Goal: Find specific page/section: Find specific page/section

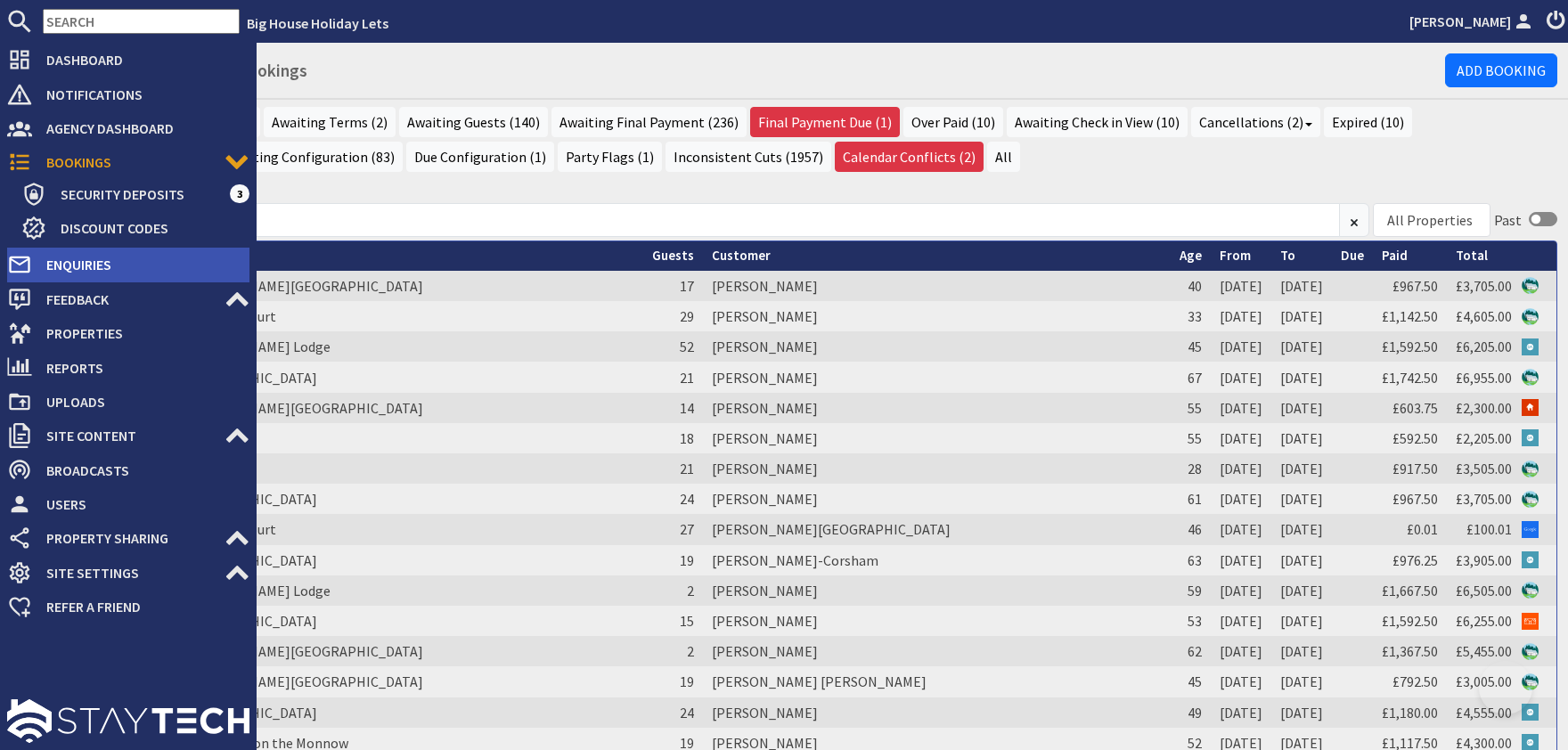
click at [101, 261] on span "Enquiries" at bounding box center [141, 264] width 218 height 28
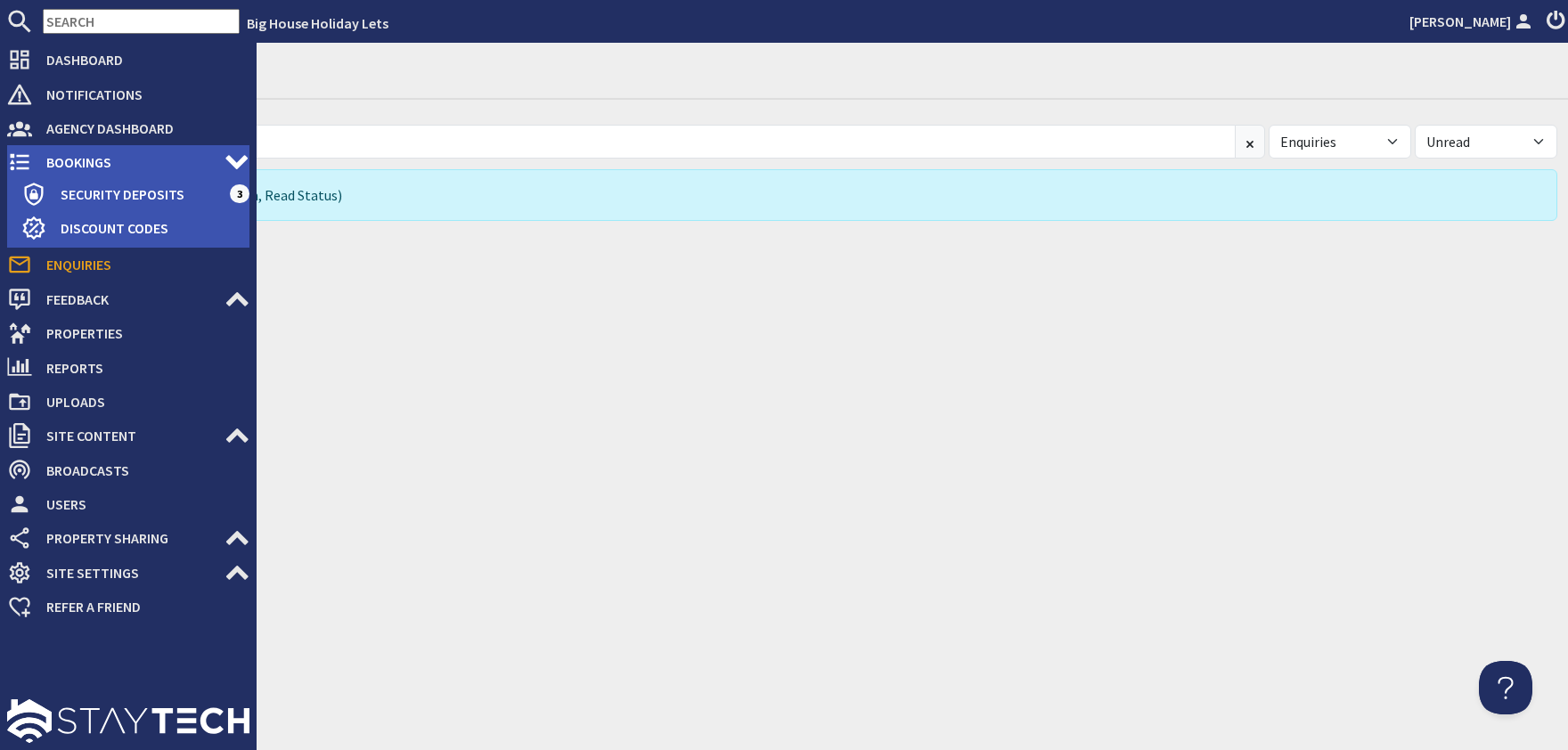
click at [73, 162] on span "Bookings" at bounding box center [128, 162] width 192 height 28
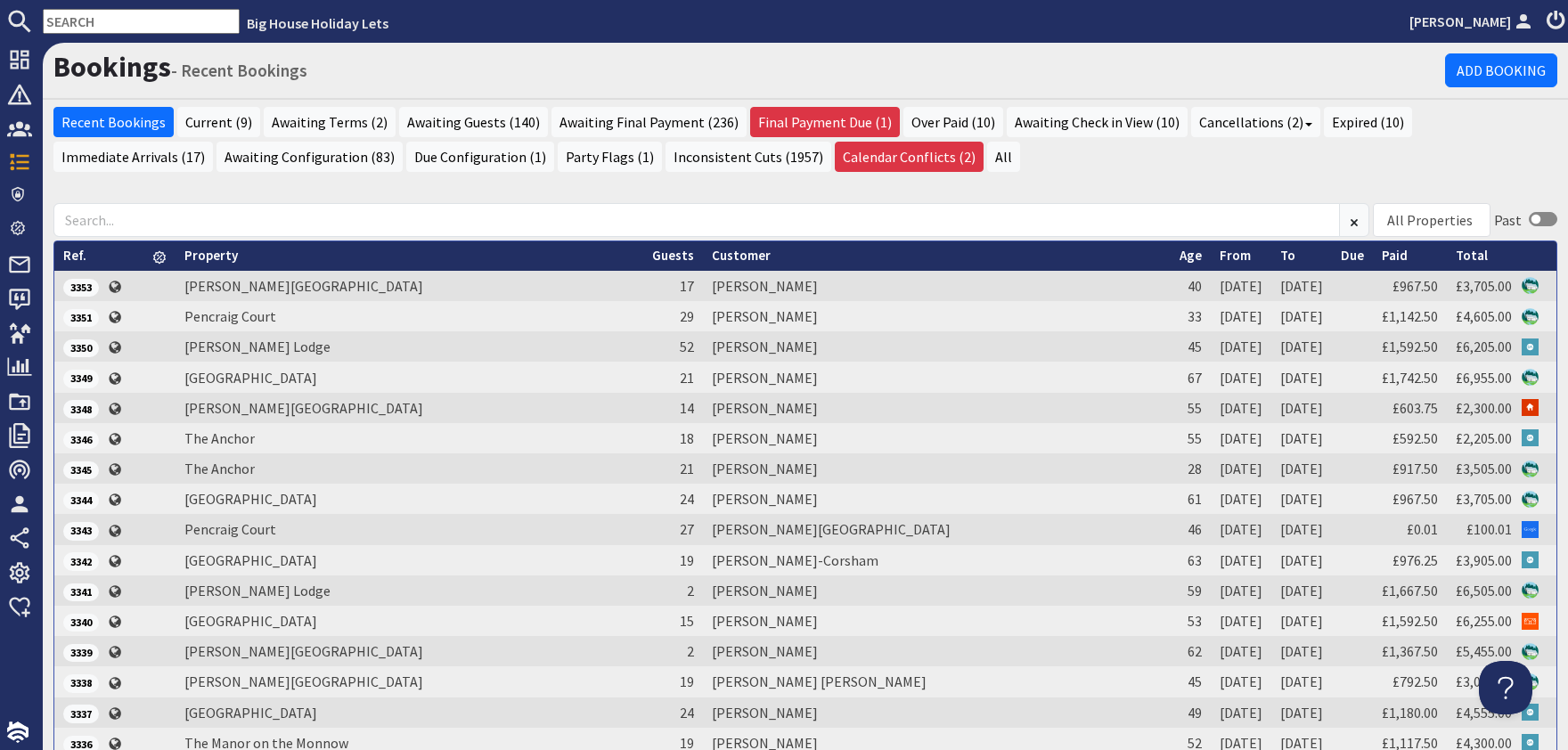
click at [953, 159] on ul "Recent Bookings Current (9) Awaiting Terms (2) Awaiting Guests (140) Awaiting F…" at bounding box center [805, 141] width 1504 height 70
click at [1067, 176] on div "Recent Bookings Current (9) Awaiting Terms (2) Awaiting Guests (140) Awaiting F…" at bounding box center [806, 145] width 1525 height 78
click at [89, 24] on input "text" at bounding box center [141, 21] width 197 height 25
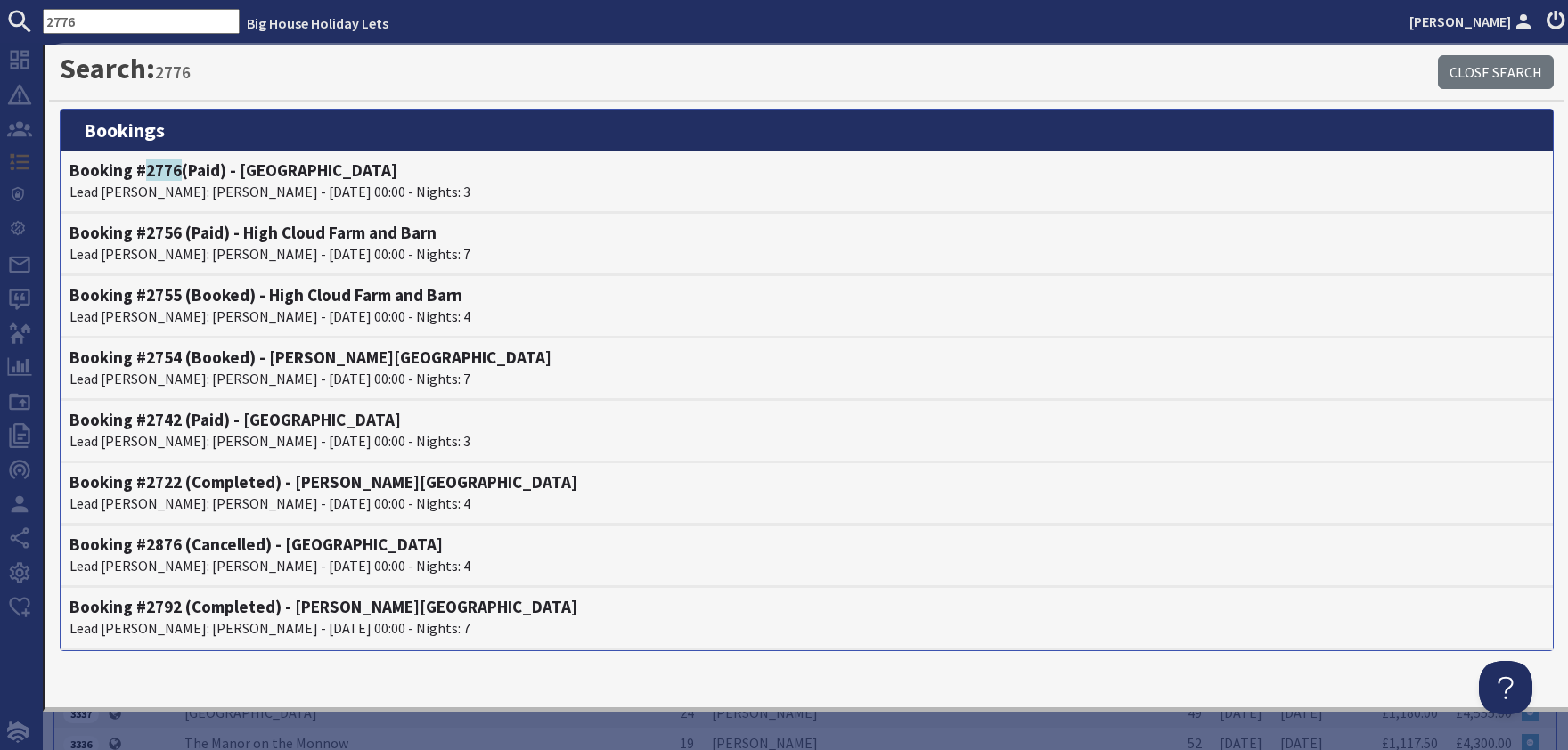
click at [91, 23] on input "2776" at bounding box center [141, 21] width 197 height 25
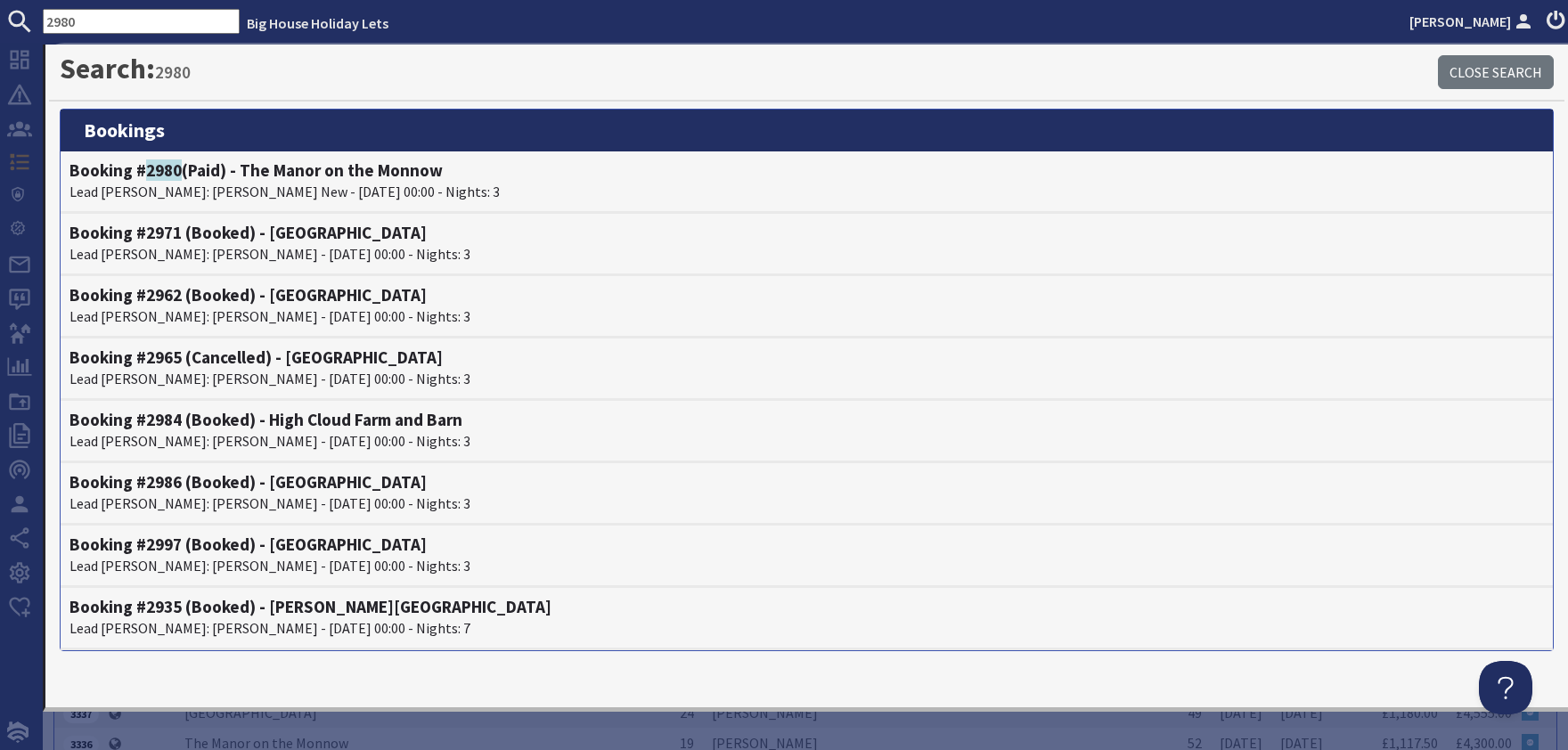
click at [107, 28] on input "2980" at bounding box center [141, 21] width 197 height 25
type input "2"
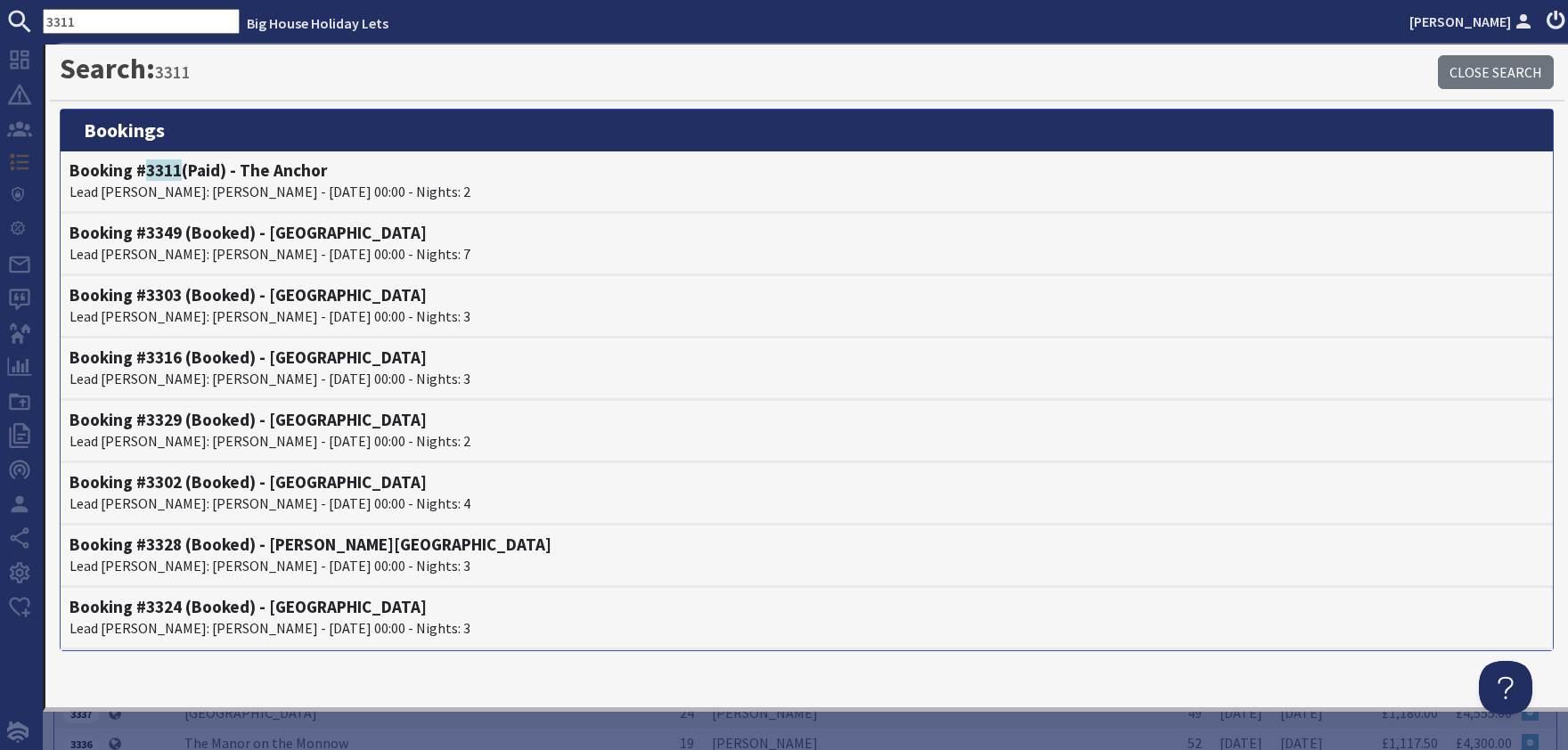
click at [110, 22] on input "3311" at bounding box center [141, 21] width 197 height 25
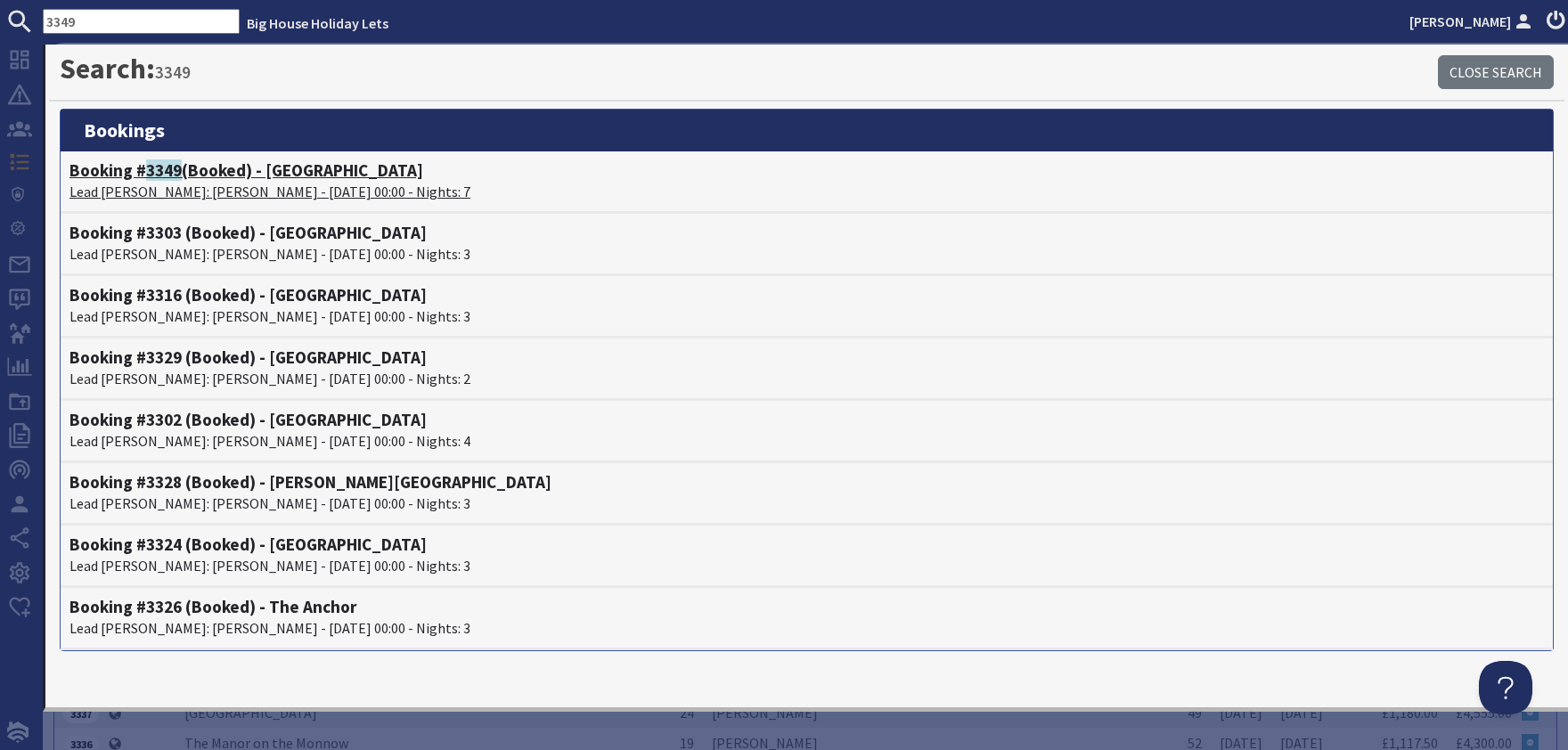
type input "3349"
click at [235, 192] on p "Lead [PERSON_NAME]: [PERSON_NAME] - [DATE] 00:00 - Nights: 7" at bounding box center [807, 191] width 1474 height 21
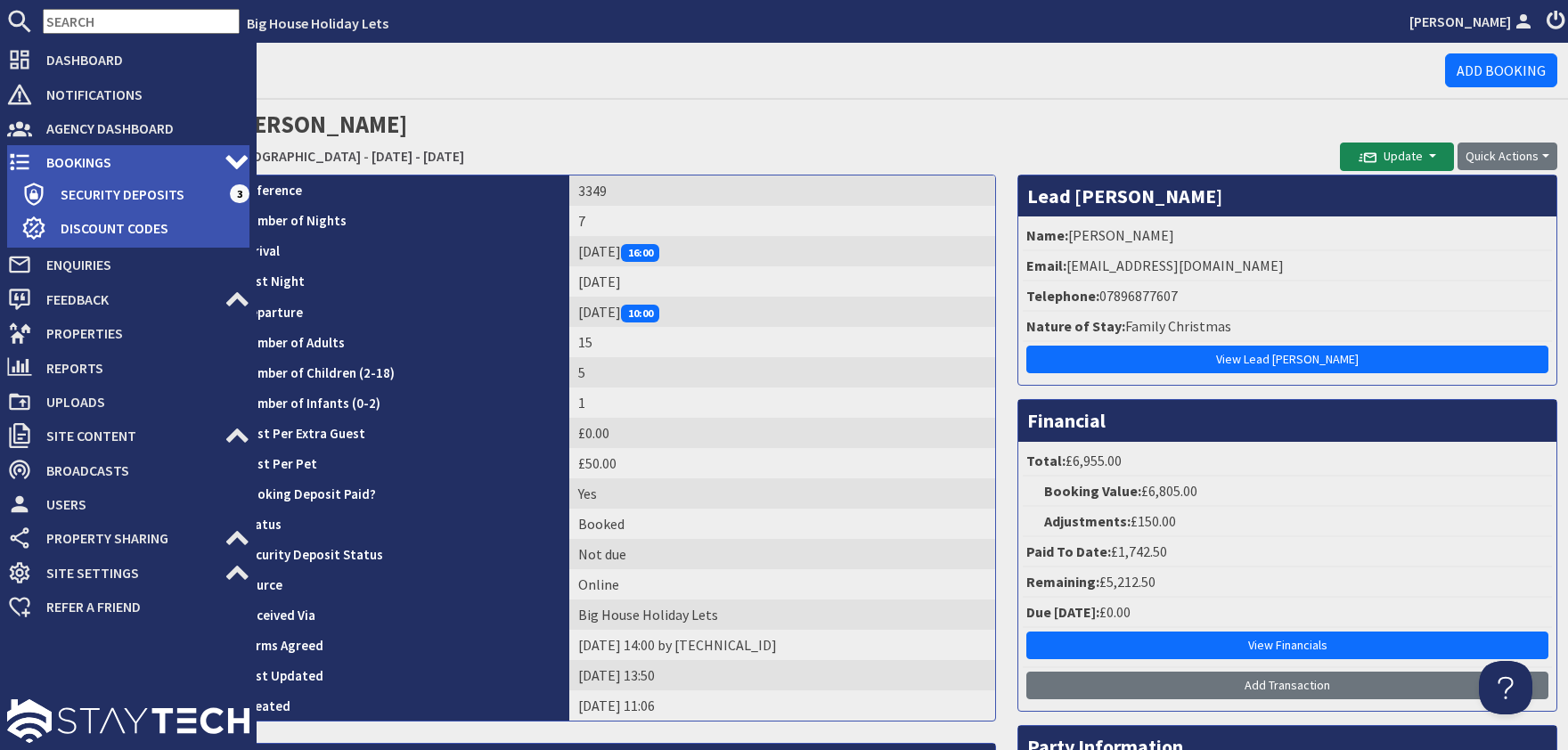
click at [68, 165] on span "Bookings" at bounding box center [128, 162] width 192 height 28
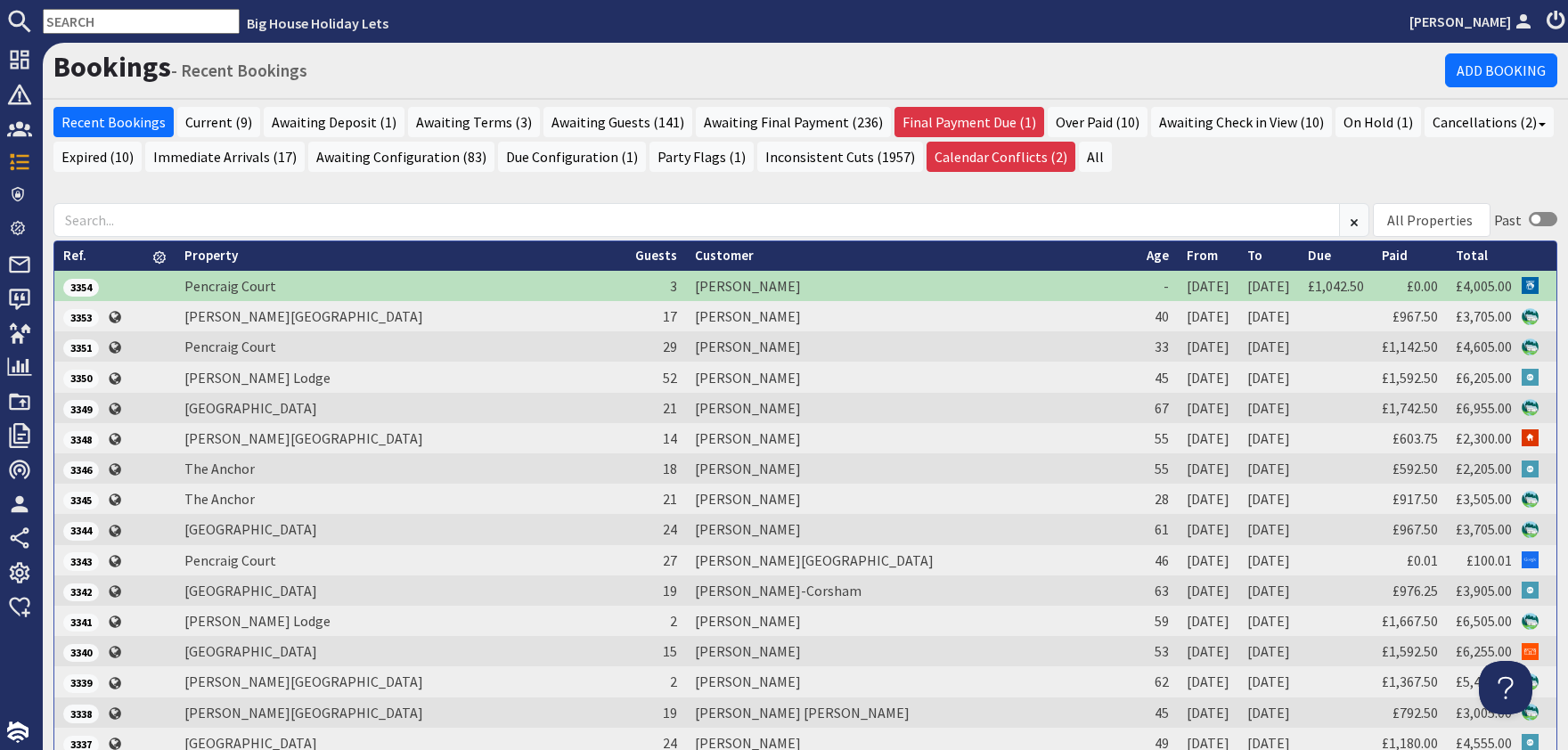
click at [88, 24] on input "text" at bounding box center [141, 21] width 197 height 25
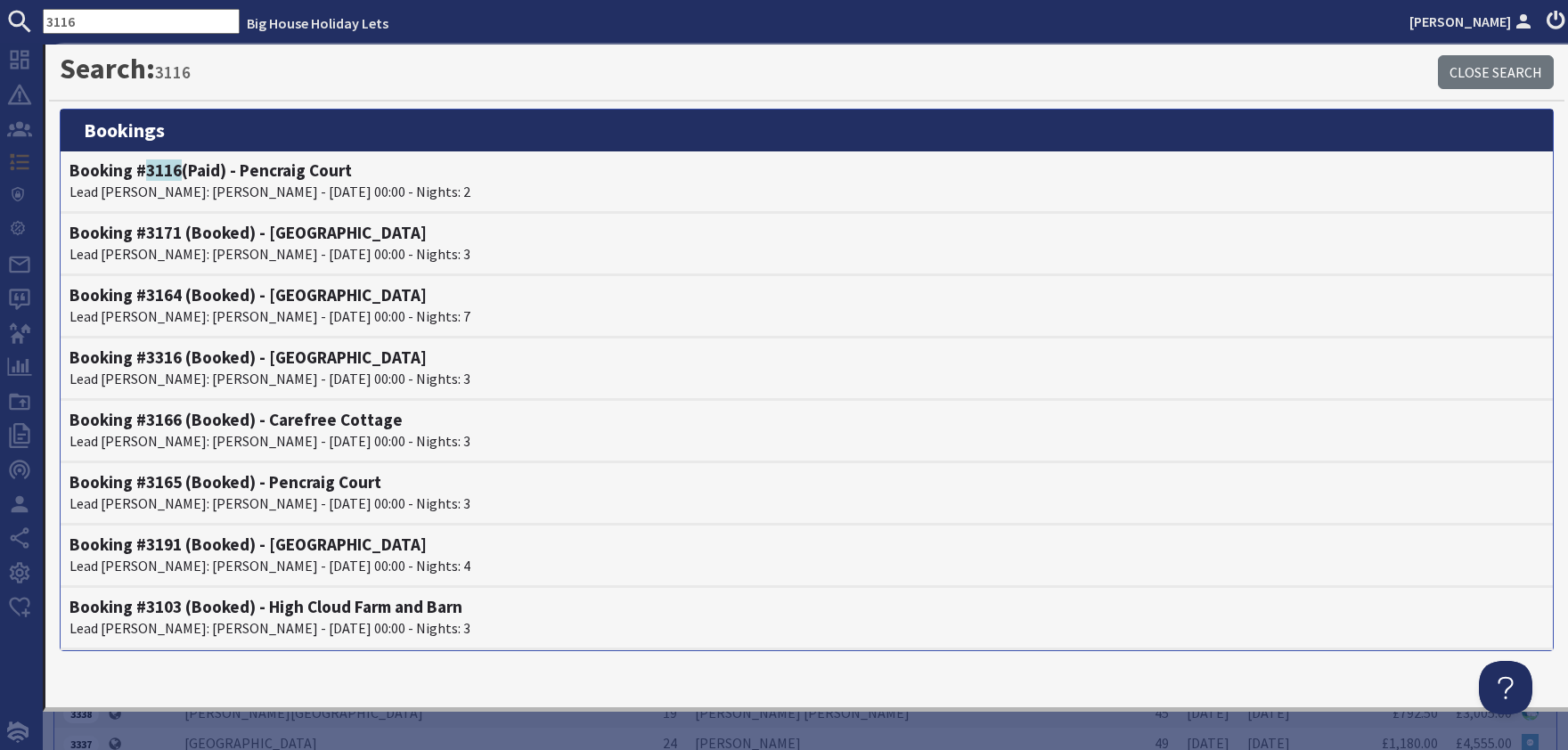
type input "3116"
click at [409, 78] on h1 "Search: 3116" at bounding box center [749, 68] width 1378 height 34
click at [11, 267] on use at bounding box center [19, 264] width 20 height 17
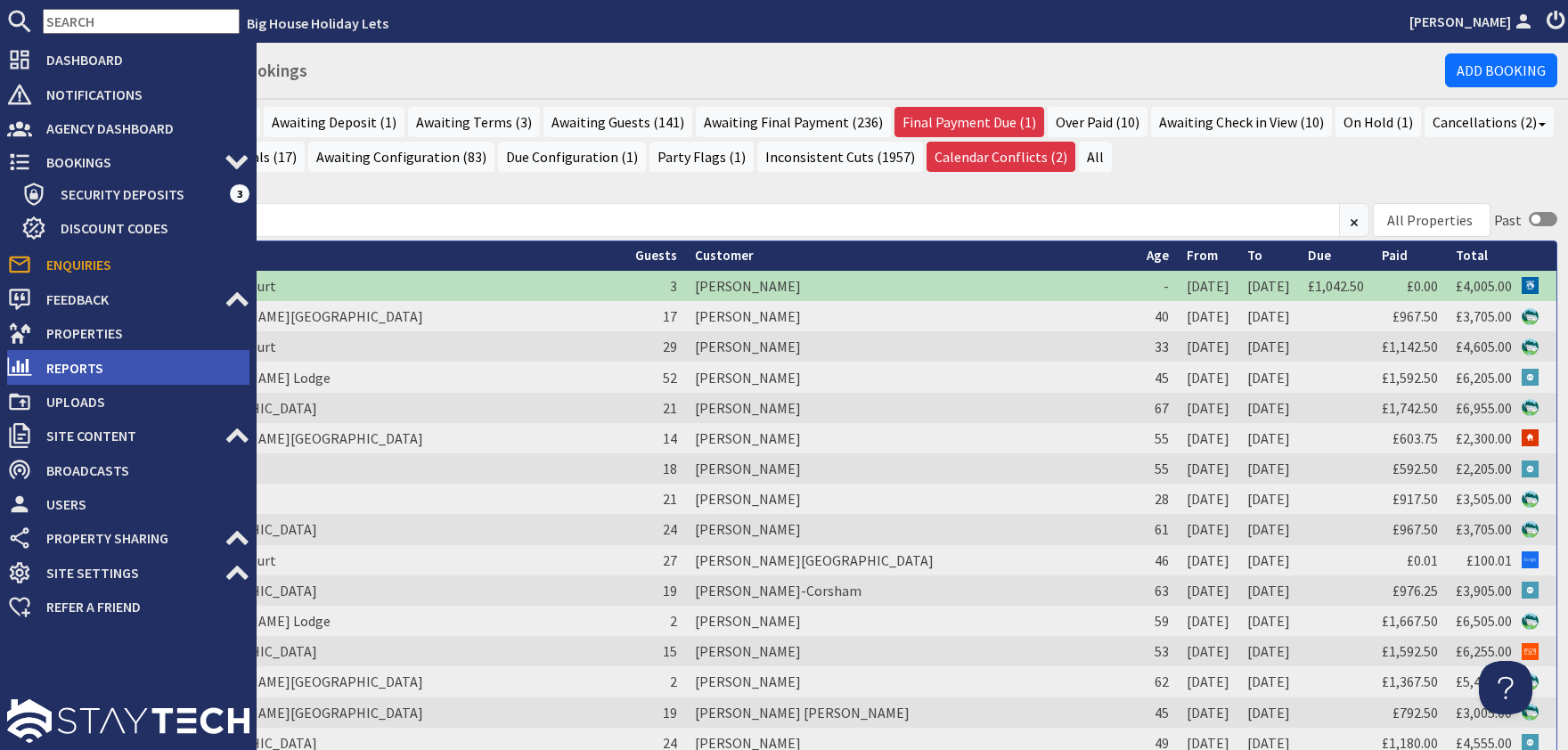
click at [70, 372] on span "Reports" at bounding box center [141, 367] width 218 height 28
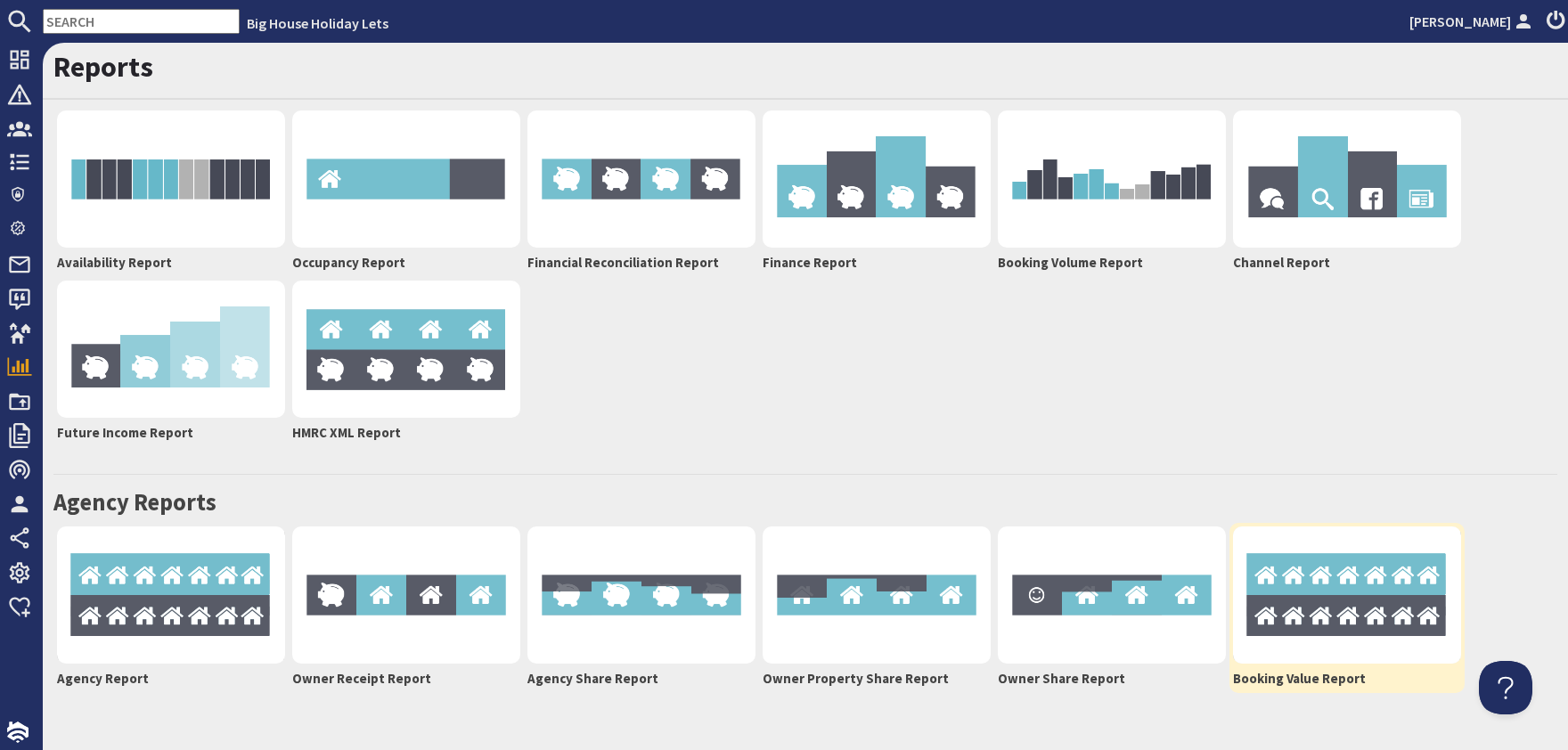
click at [1231, 632] on link "Booking Value Report" at bounding box center [1347, 607] width 235 height 170
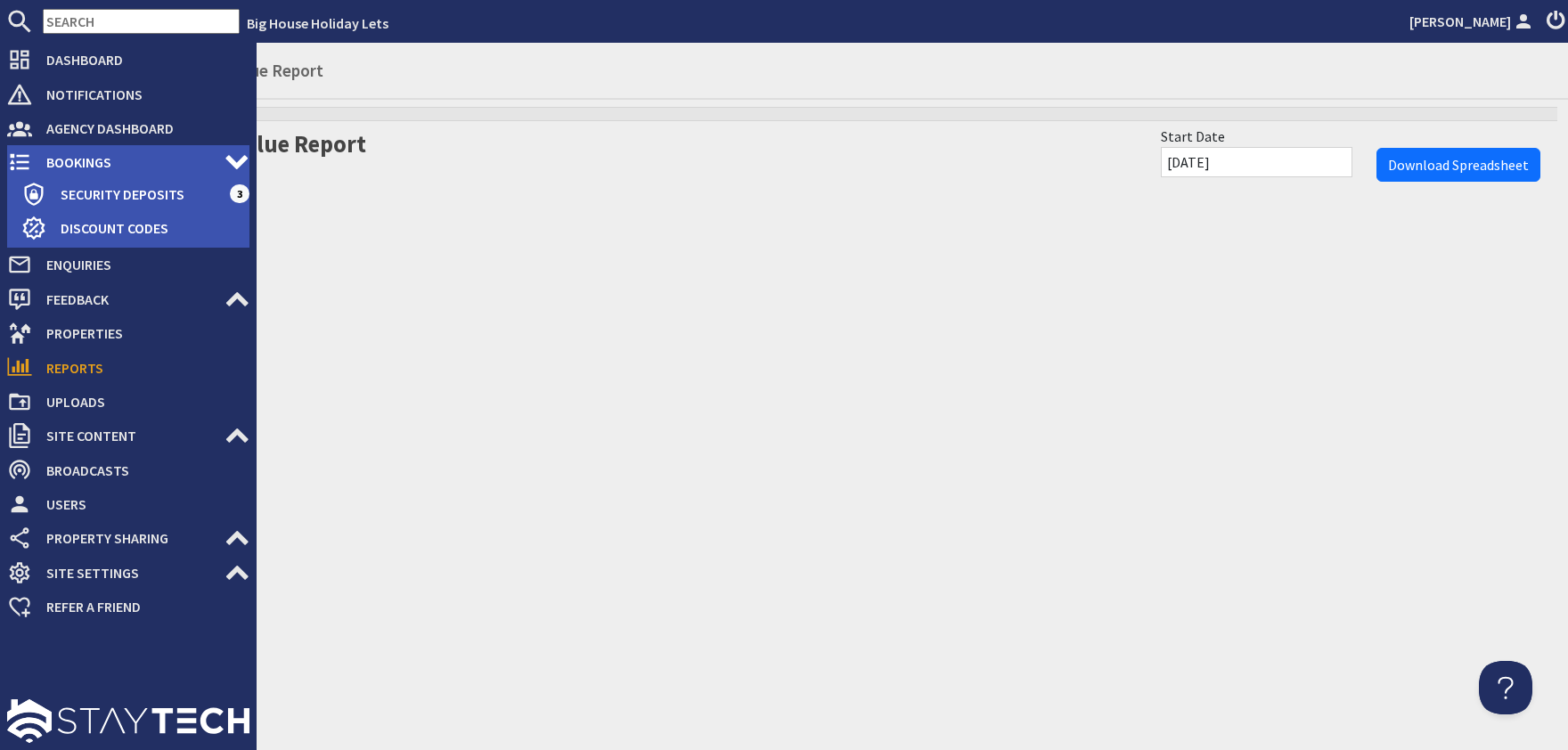
click at [76, 162] on span "Bookings" at bounding box center [128, 162] width 192 height 28
